Goal: Find specific page/section

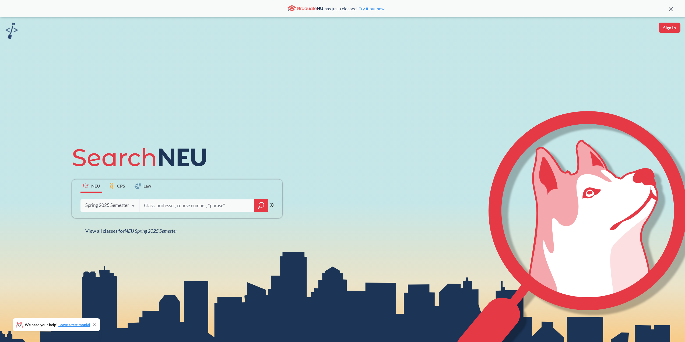
click at [124, 207] on div "Spring 2025 Semester" at bounding box center [107, 205] width 44 height 6
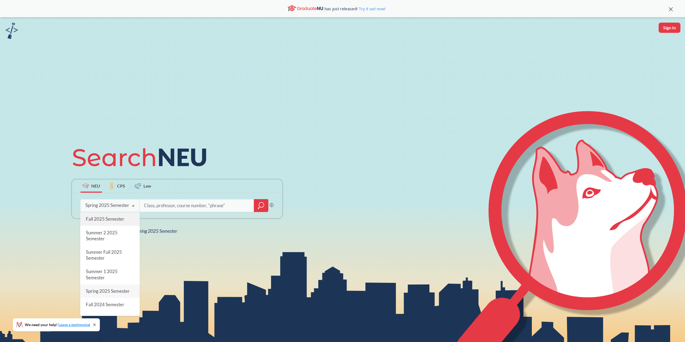
click at [108, 219] on span "Fall 2025 Semester" at bounding box center [105, 219] width 38 height 6
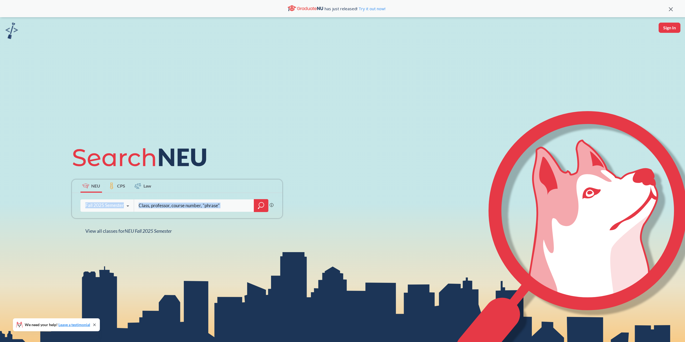
click at [167, 206] on input "search" at bounding box center [194, 205] width 112 height 11
click at [160, 206] on input "search" at bounding box center [194, 205] width 112 height 11
type input "CS3700"
